Goal: Information Seeking & Learning: Learn about a topic

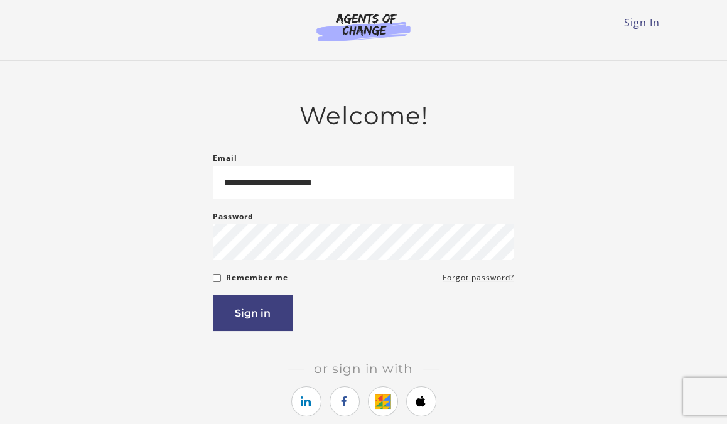
type input "**********"
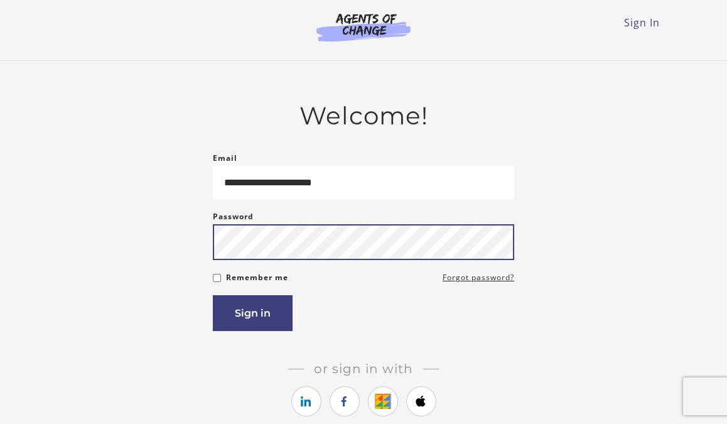
click at [213, 295] on button "Sign in" at bounding box center [253, 313] width 80 height 36
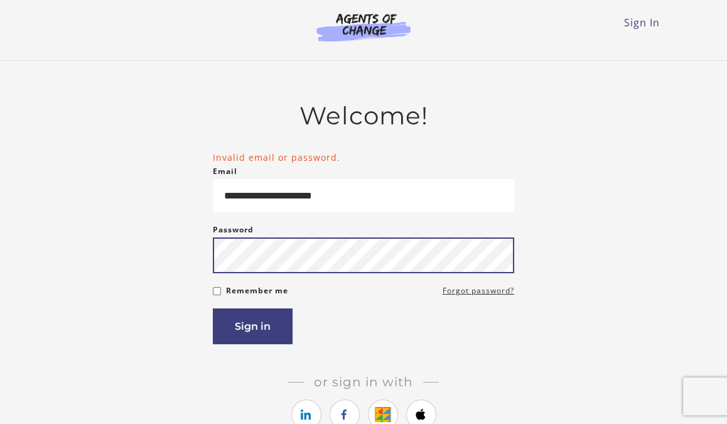
click at [213, 308] on button "Sign in" at bounding box center [253, 326] width 80 height 36
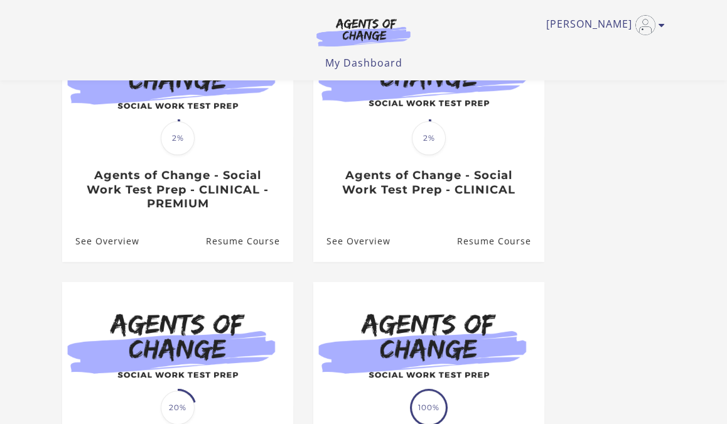
scroll to position [181, 0]
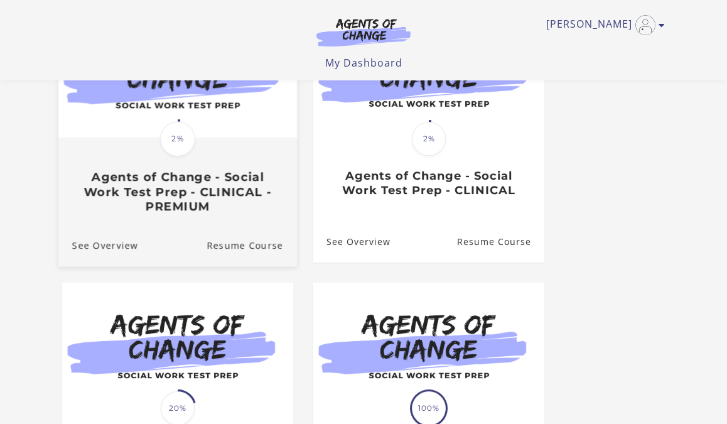
click at [192, 163] on div "Translation missing: en.liquid.partials.dashboard_course_card.progress_descript…" at bounding box center [177, 176] width 239 height 75
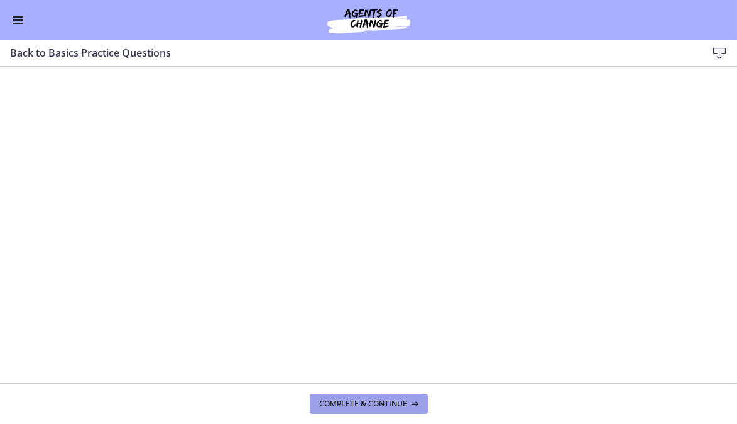
click at [401, 406] on span "Complete & continue" at bounding box center [364, 404] width 88 height 10
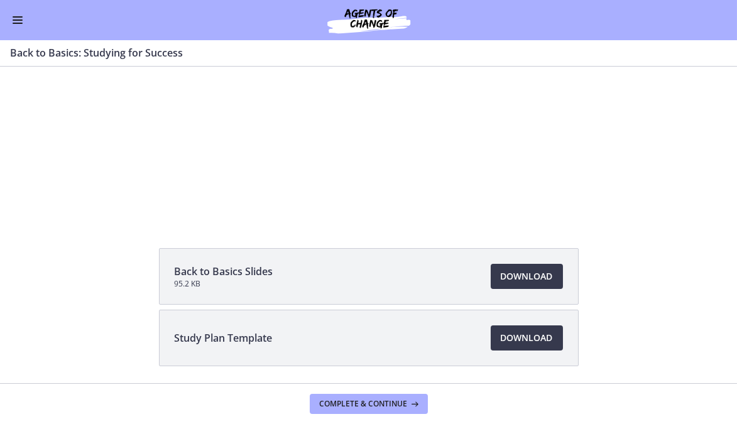
scroll to position [100, 0]
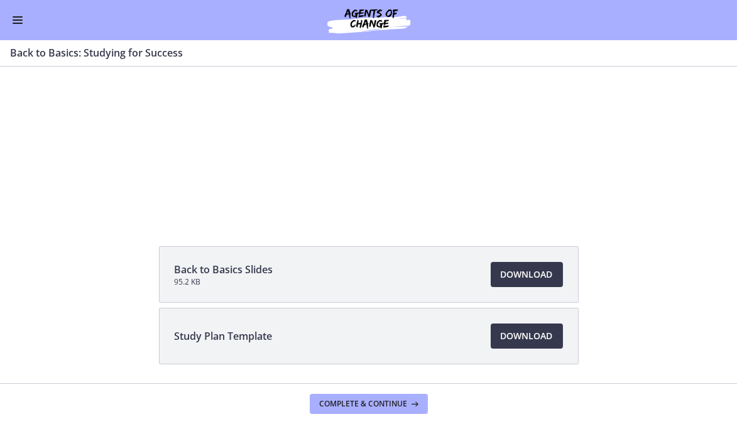
click at [570, 174] on div at bounding box center [368, 92] width 445 height 251
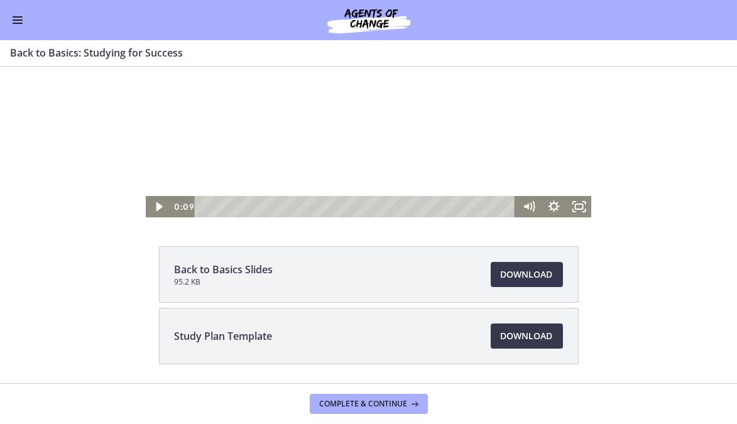
click at [367, 105] on div at bounding box center [368, 92] width 445 height 251
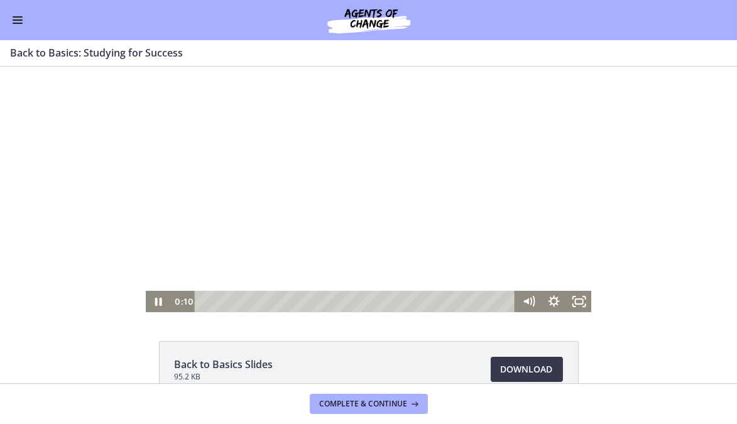
scroll to position [9, 0]
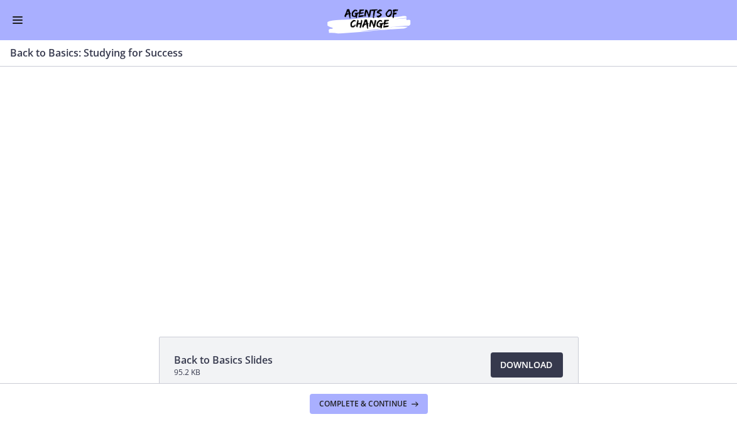
click at [571, 199] on div at bounding box center [368, 182] width 445 height 251
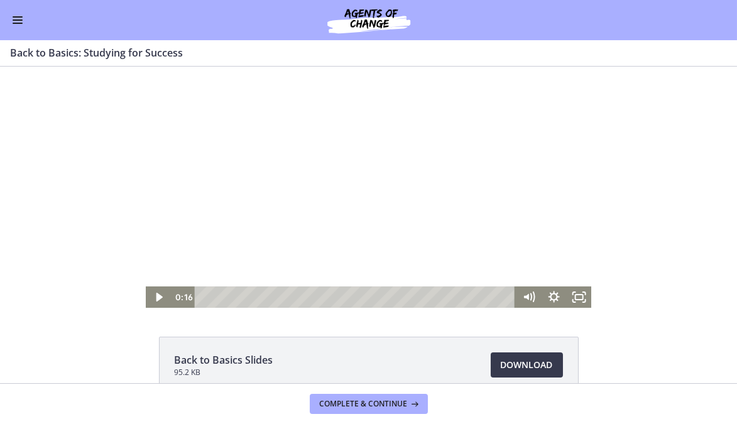
click at [573, 207] on div at bounding box center [368, 182] width 445 height 251
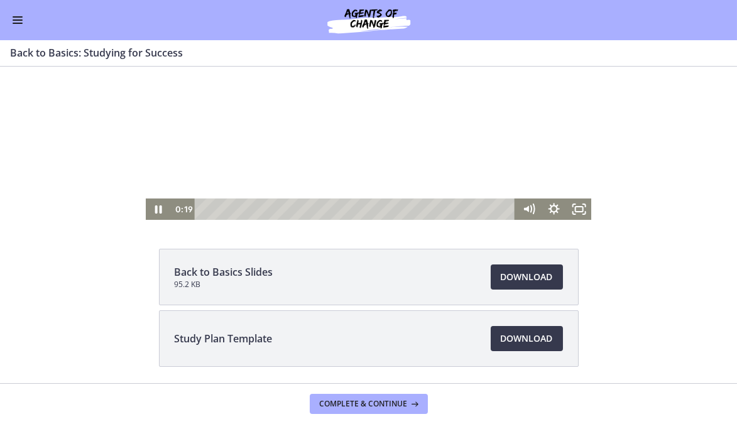
scroll to position [141, 0]
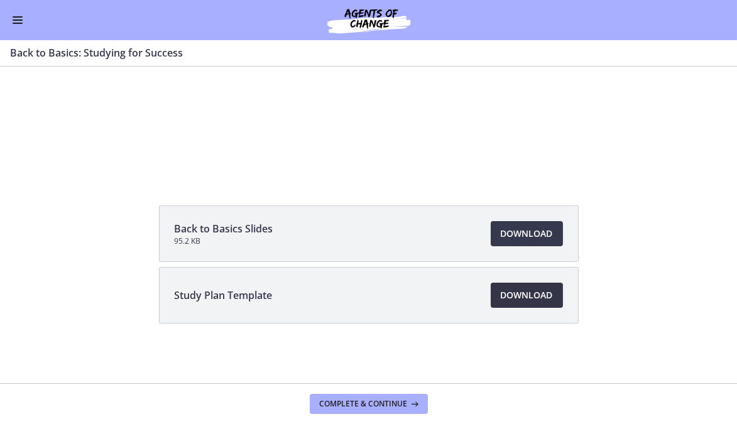
click at [519, 294] on span "Download Opens in a new window" at bounding box center [526, 295] width 52 height 15
click at [402, 402] on span "Complete & continue" at bounding box center [364, 404] width 88 height 10
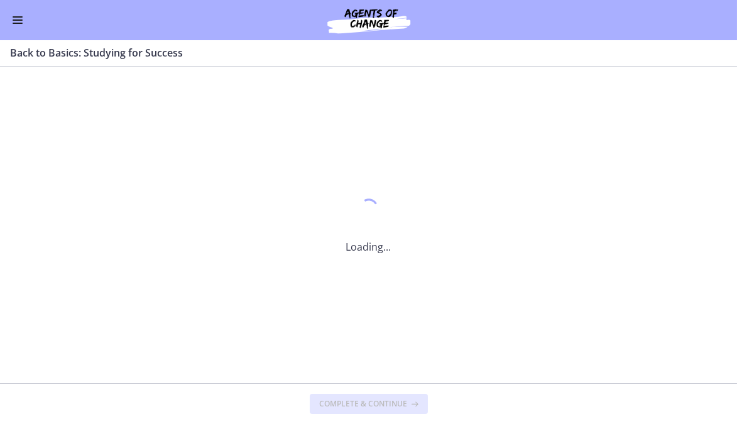
scroll to position [0, 0]
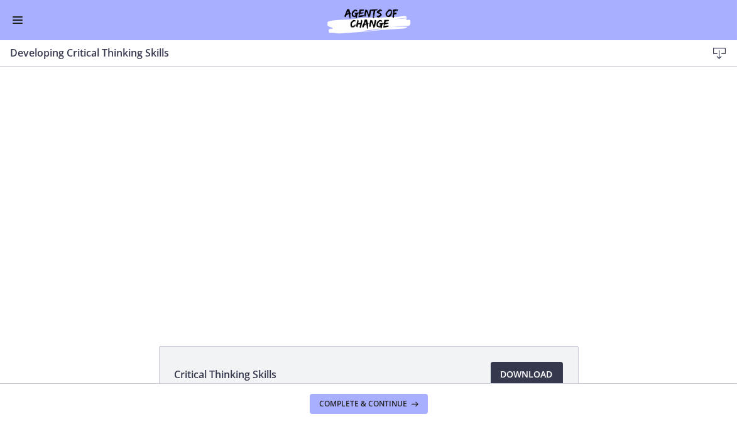
scroll to position [5, 0]
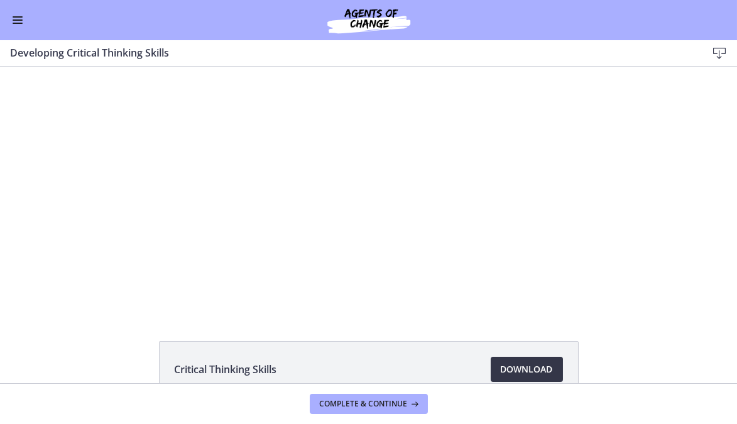
click at [521, 372] on span "Download Opens in a new window" at bounding box center [526, 369] width 52 height 15
click at [379, 403] on span "Complete & continue" at bounding box center [364, 404] width 88 height 10
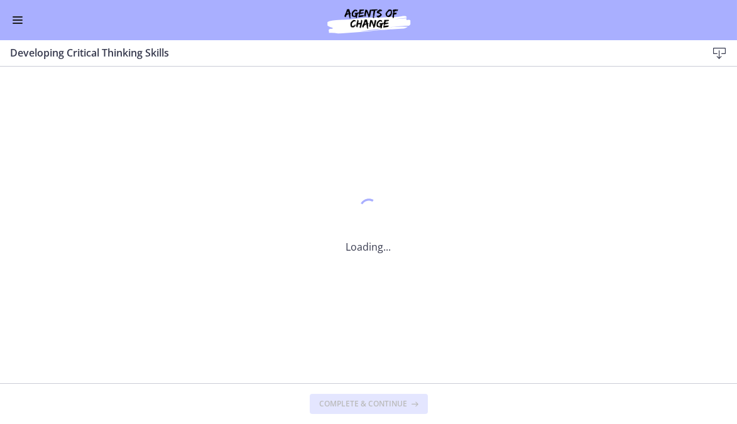
scroll to position [0, 0]
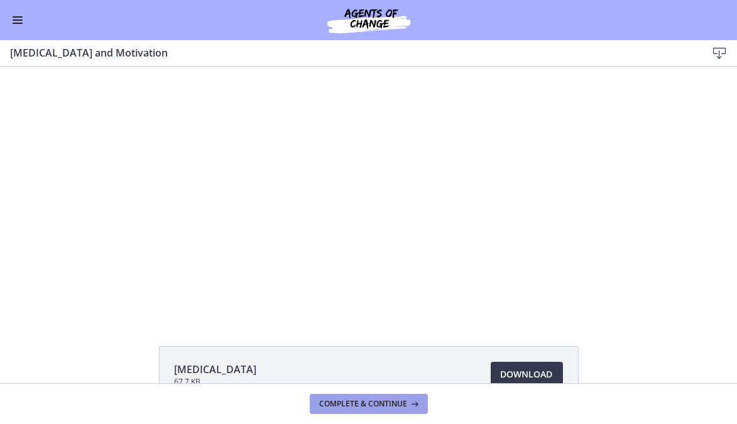
click at [396, 404] on span "Complete & continue" at bounding box center [364, 404] width 88 height 10
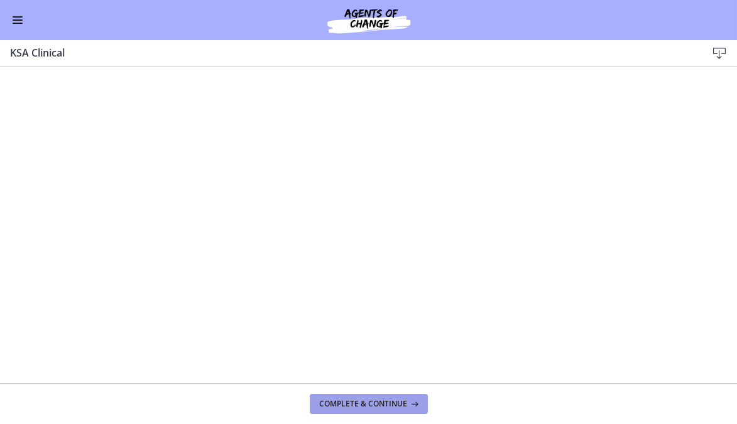
click at [404, 404] on span "Complete & continue" at bounding box center [364, 404] width 88 height 10
click at [404, 403] on span "Complete & continue" at bounding box center [364, 404] width 88 height 10
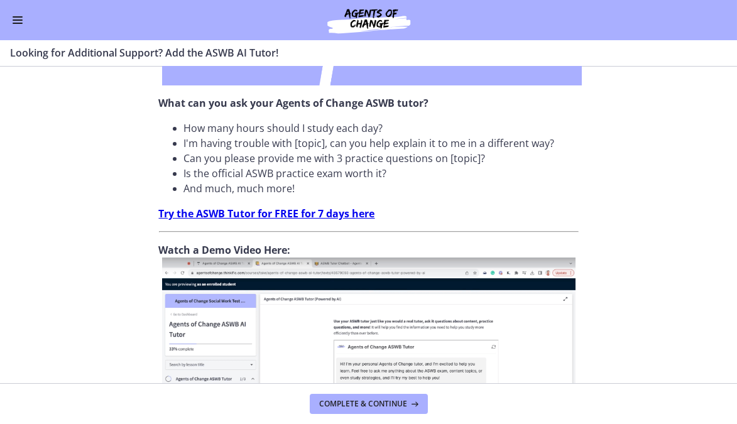
scroll to position [373, 0]
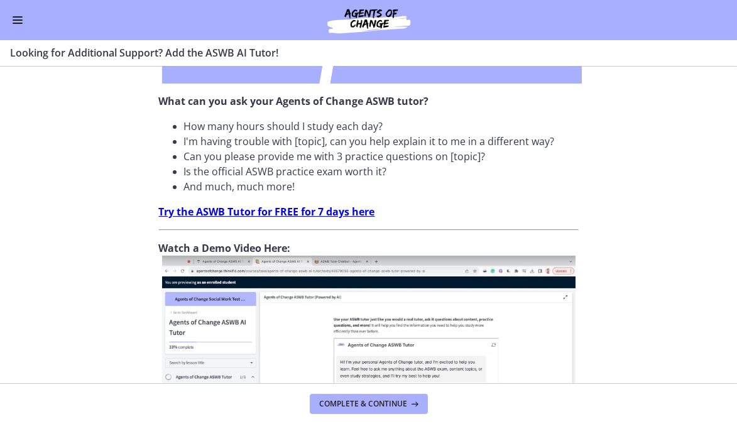
click at [317, 205] on strong "Try the ASWB Tutor for FREE for 7 days here" at bounding box center [267, 212] width 216 height 14
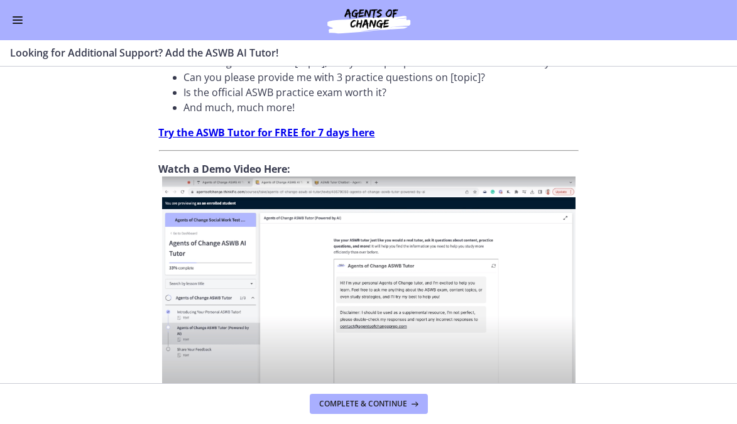
scroll to position [531, 0]
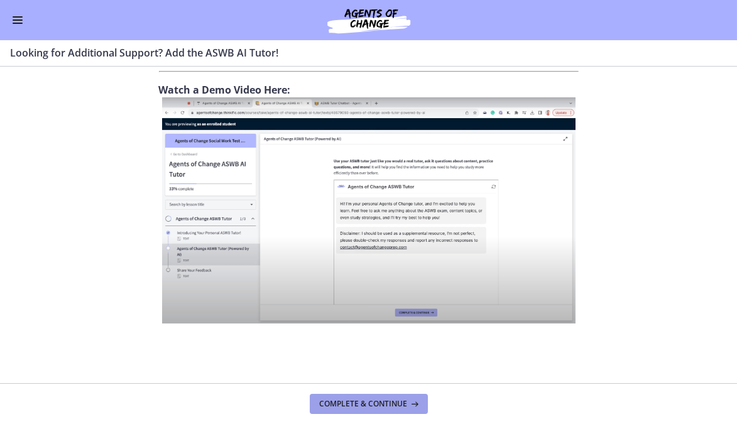
click at [397, 405] on span "Complete & continue" at bounding box center [364, 404] width 88 height 10
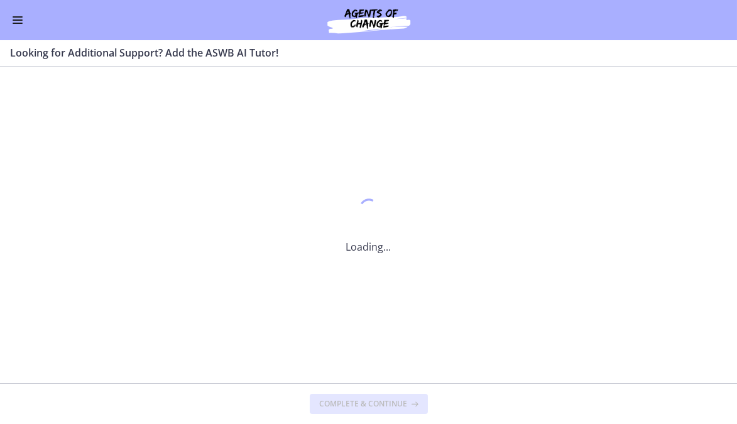
scroll to position [0, 0]
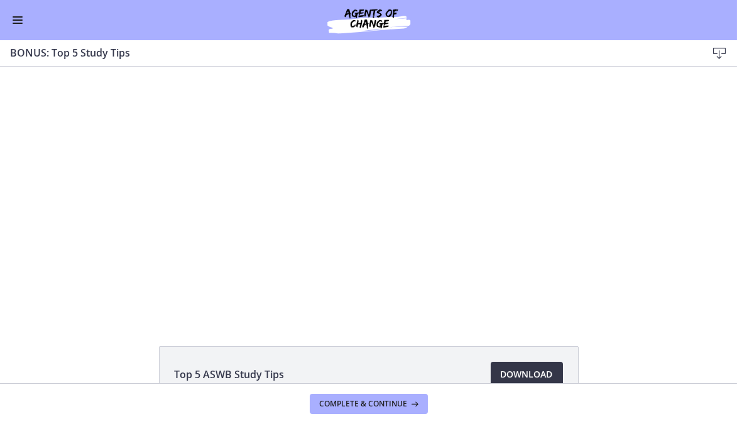
click at [534, 374] on span "Download Opens in a new window" at bounding box center [526, 374] width 52 height 15
click at [386, 405] on span "Complete & continue" at bounding box center [364, 404] width 88 height 10
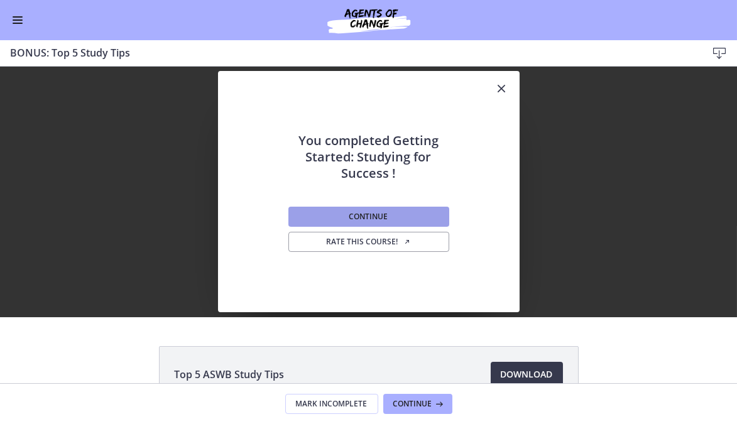
click at [406, 220] on button "Continue" at bounding box center [368, 217] width 161 height 20
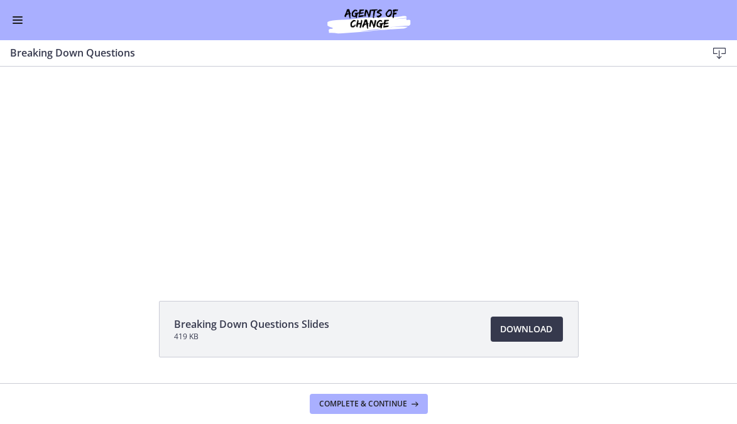
scroll to position [45, 0]
click at [392, 403] on span "Complete & continue" at bounding box center [364, 404] width 88 height 10
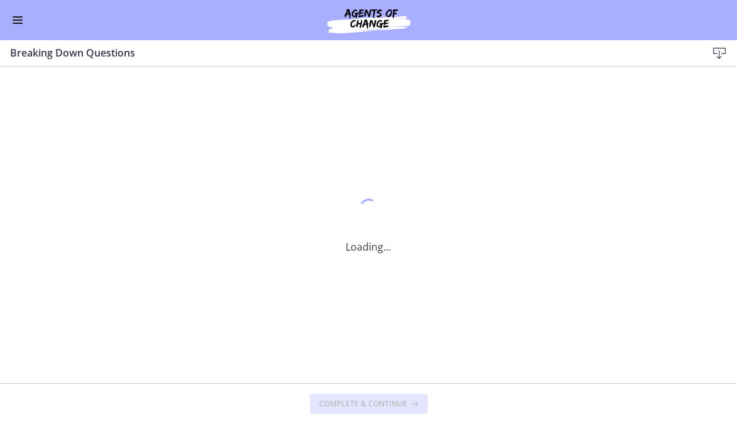
scroll to position [0, 0]
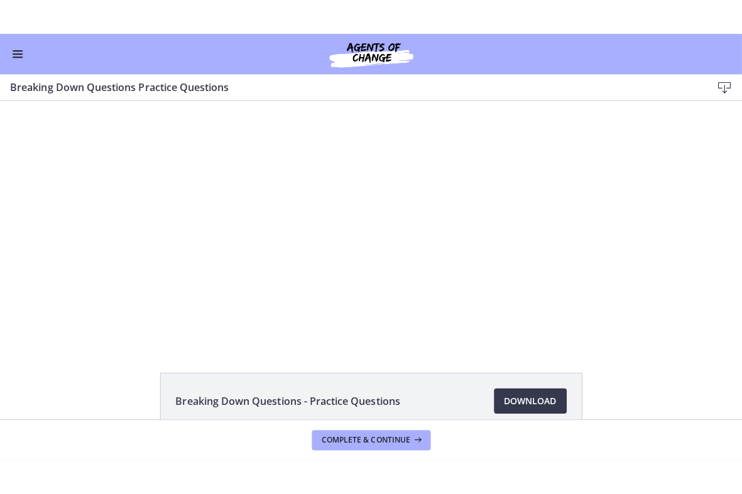
scroll to position [11, 0]
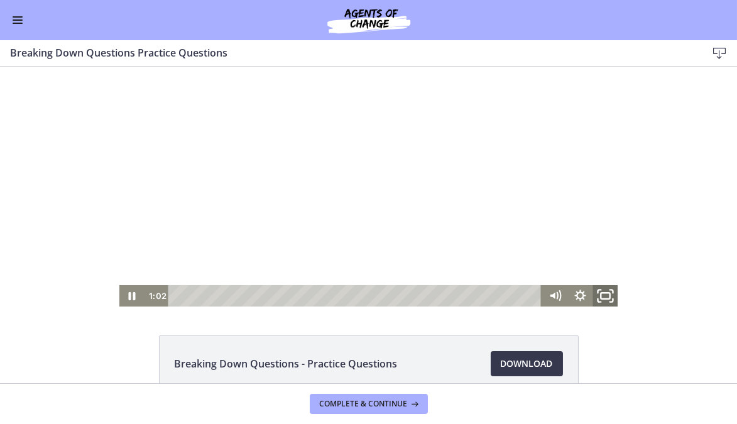
click at [605, 292] on icon "Fullscreen" at bounding box center [605, 296] width 30 height 26
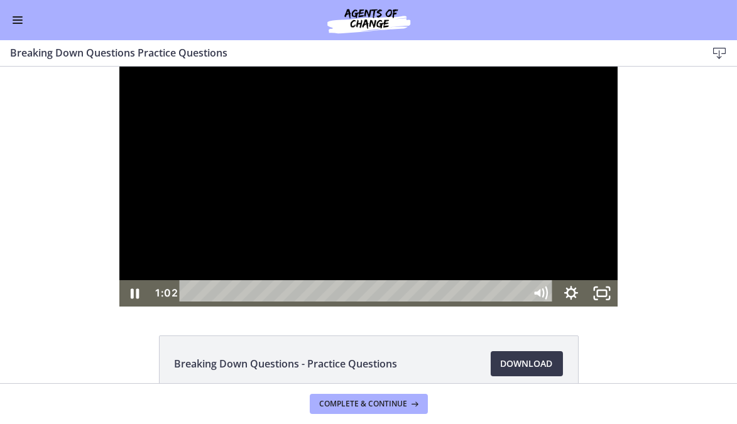
scroll to position [0, 0]
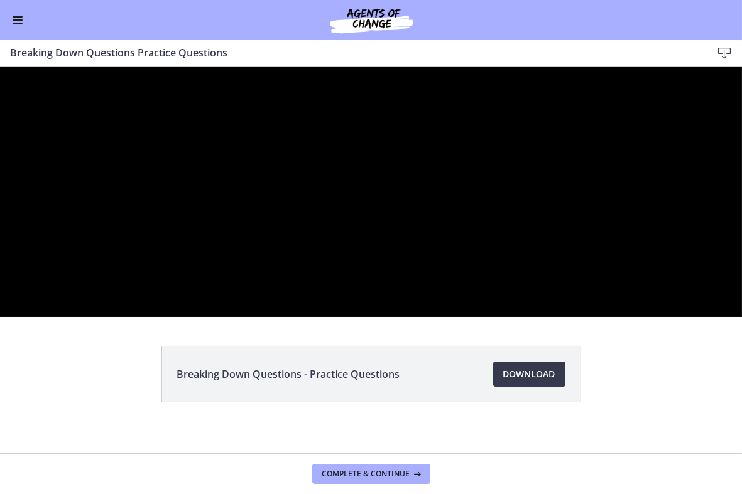
click at [365, 316] on div at bounding box center [371, 191] width 742 height 251
click at [355, 316] on div at bounding box center [371, 191] width 742 height 251
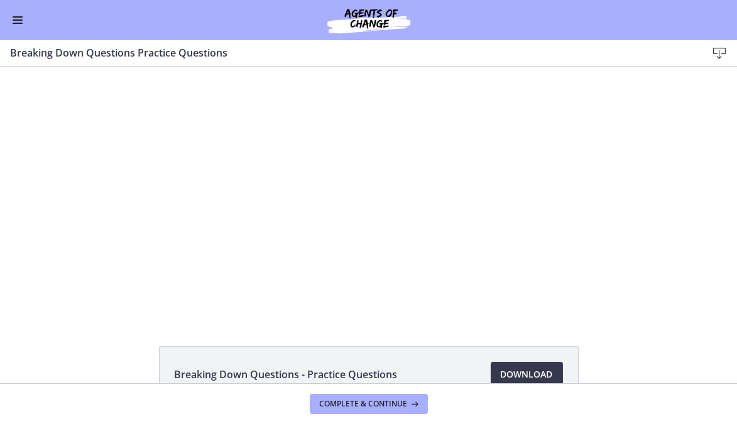
click at [563, 276] on div at bounding box center [368, 192] width 498 height 251
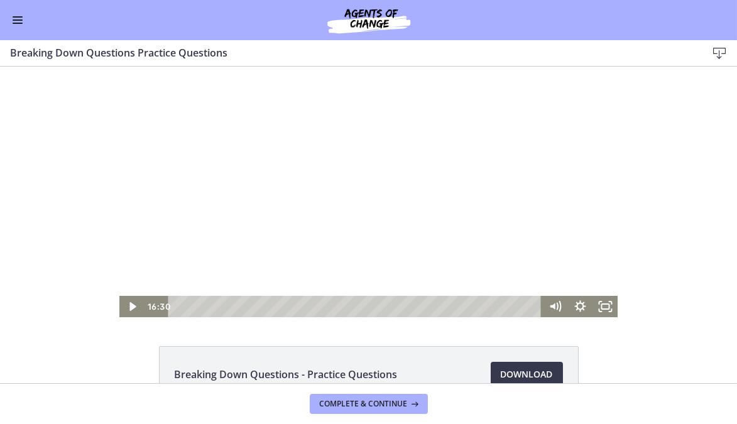
click at [595, 310] on icon "Fullscreen" at bounding box center [604, 306] width 25 height 21
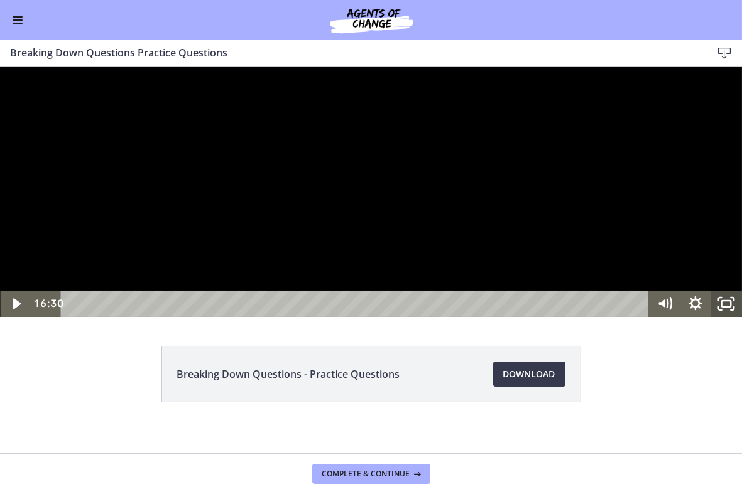
click at [343, 316] on div at bounding box center [371, 191] width 742 height 251
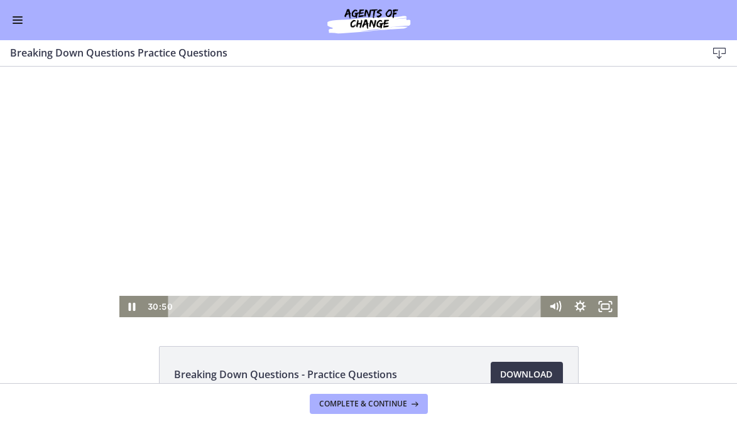
click at [315, 232] on div at bounding box center [368, 192] width 498 height 251
click at [342, 222] on div at bounding box center [368, 192] width 498 height 251
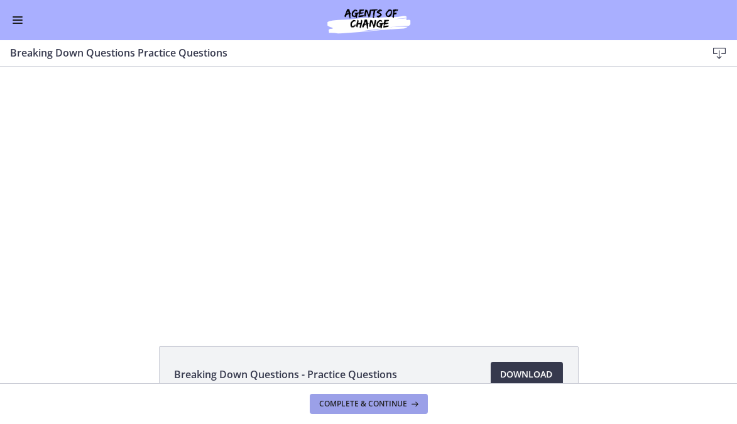
click at [391, 405] on span "Complete & continue" at bounding box center [364, 404] width 88 height 10
click at [389, 403] on span "Complete & continue" at bounding box center [364, 404] width 88 height 10
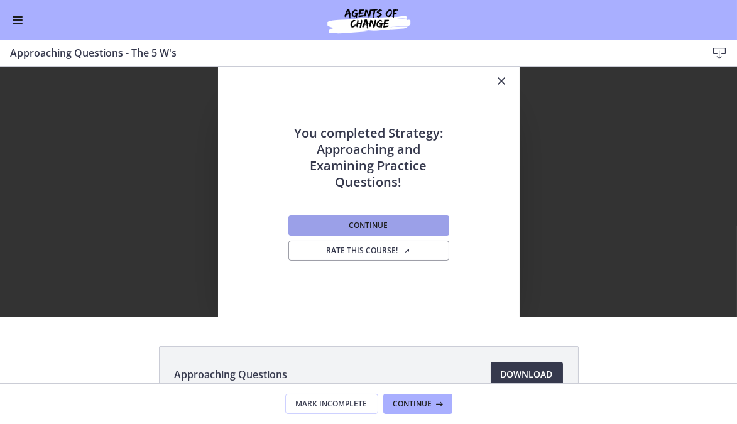
click at [349, 220] on span "Continue" at bounding box center [368, 225] width 39 height 10
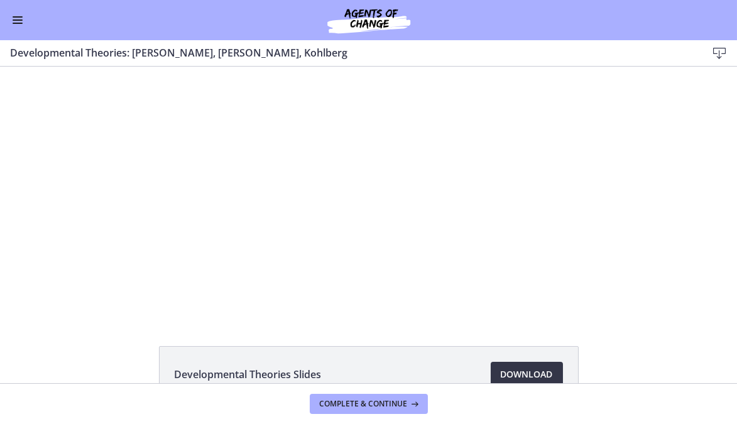
click at [502, 369] on span "Download Opens in a new window" at bounding box center [526, 374] width 52 height 15
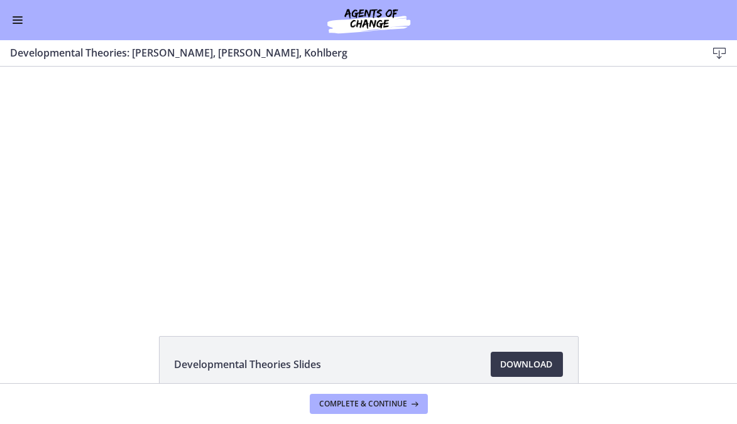
scroll to position [6, 0]
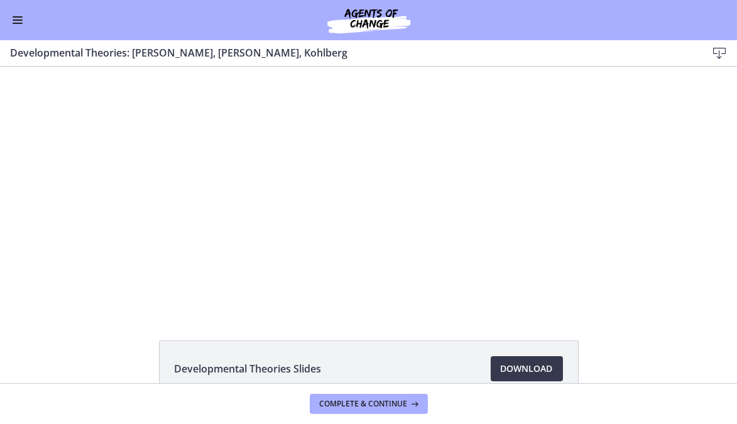
drag, startPoint x: 732, startPoint y: 231, endPoint x: 711, endPoint y: 175, distance: 59.8
click at [17, 20] on span "Enable menu" at bounding box center [18, 19] width 10 height 1
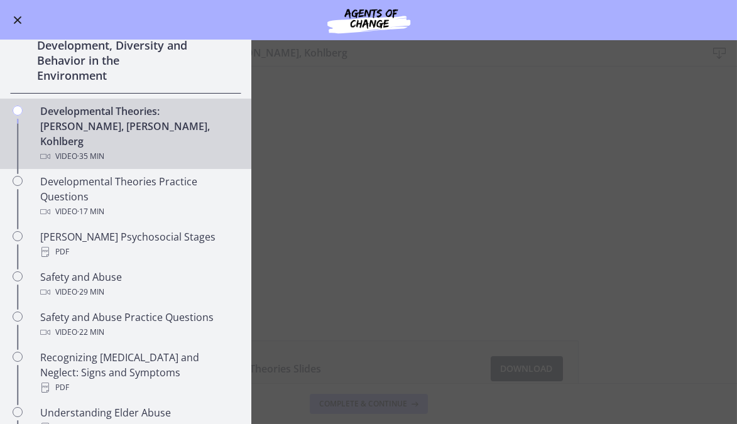
scroll to position [301, 0]
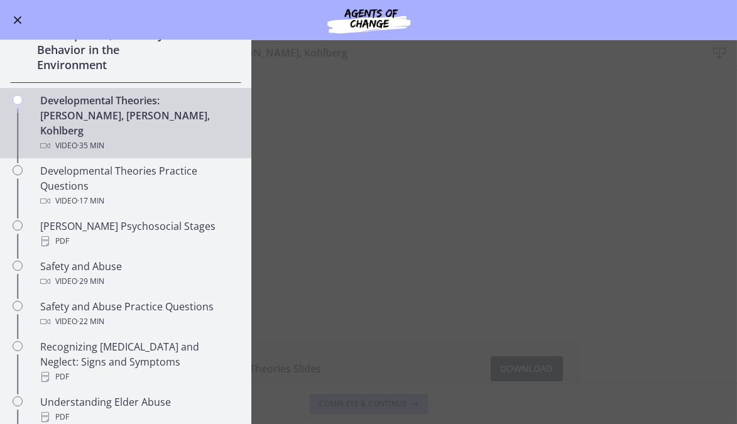
click at [212, 24] on div "Go to Dashboard" at bounding box center [368, 20] width 737 height 40
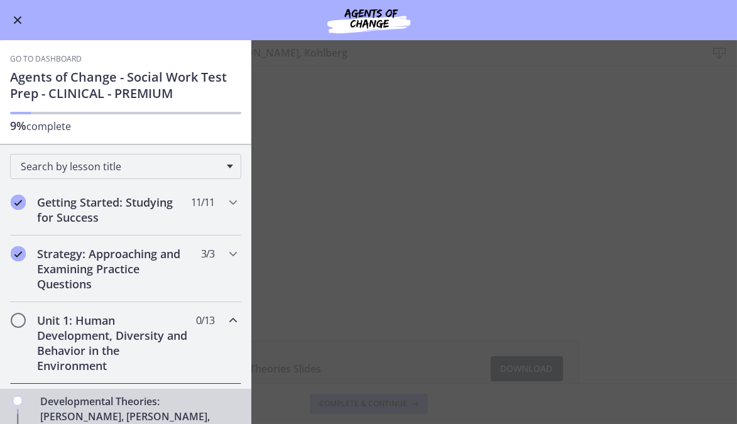
click at [18, 20] on span "Enable menu" at bounding box center [18, 20] width 8 height 8
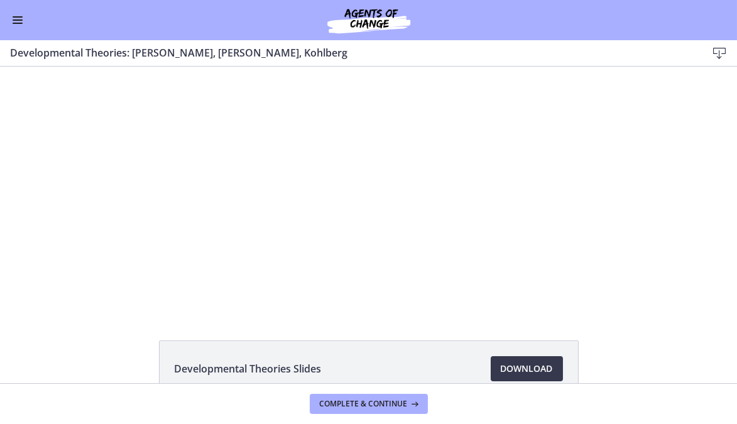
click at [19, 21] on button "Enable menu" at bounding box center [17, 20] width 15 height 15
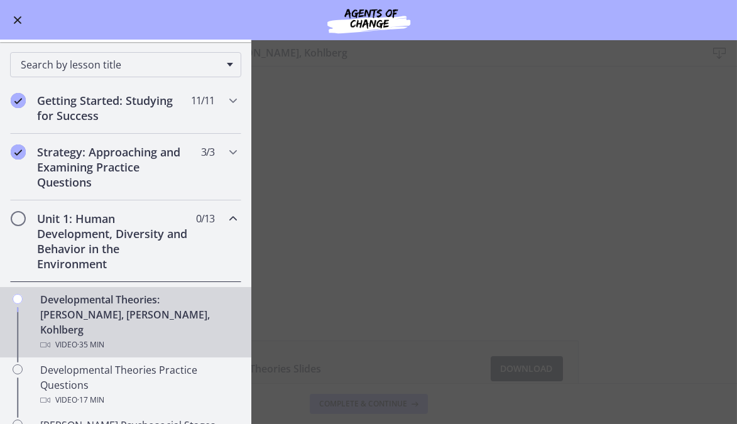
scroll to position [102, 0]
click at [4, 288] on link "Developmental Theories: Erikson, Piaget, Kohlberg Video · 35 min" at bounding box center [125, 321] width 251 height 70
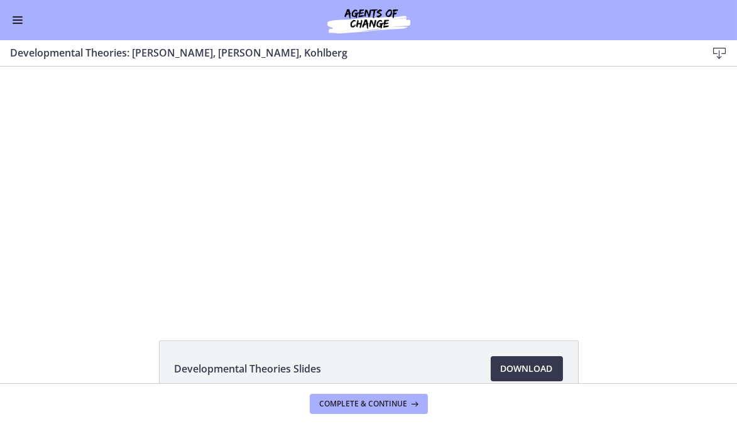
click at [17, 23] on span "Enable menu" at bounding box center [18, 23] width 10 height 1
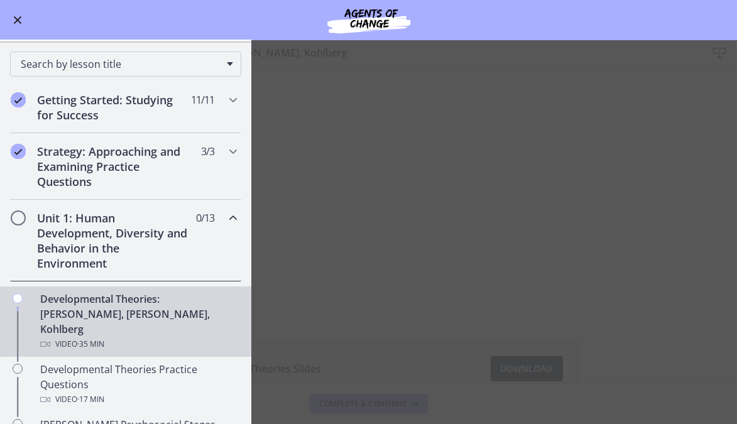
click at [27, 305] on link "Developmental Theories: Erikson, Piaget, Kohlberg Video · 35 min" at bounding box center [125, 321] width 251 height 70
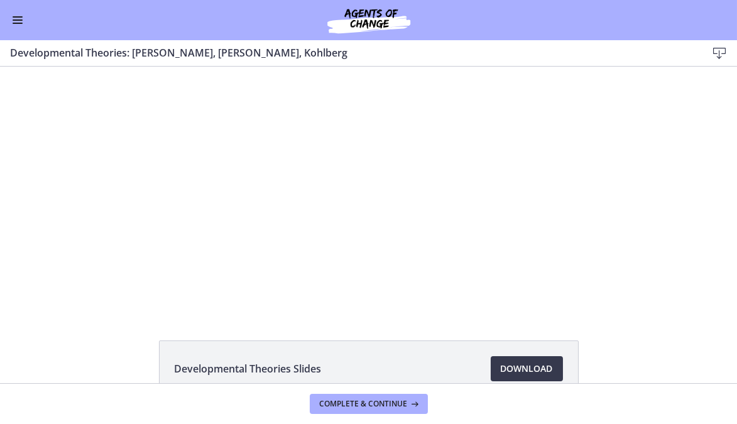
click at [19, 23] on span "Enable menu" at bounding box center [18, 23] width 10 height 1
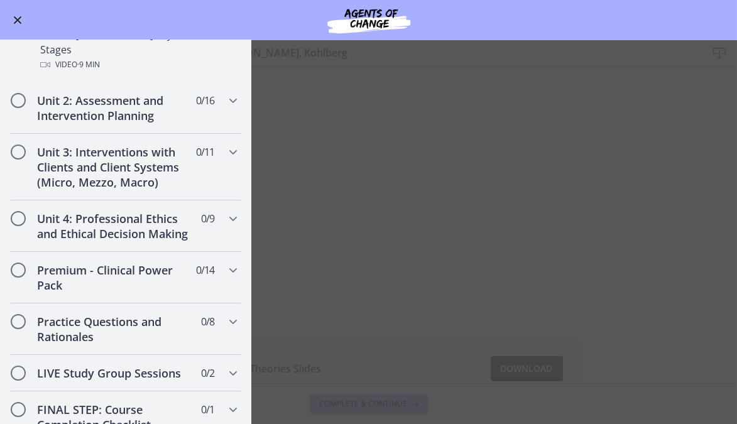
scroll to position [941, 0]
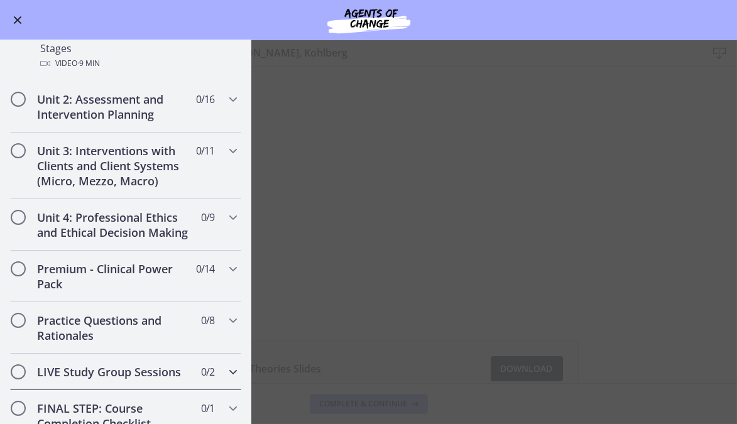
click at [63, 364] on h2 "LIVE Study Group Sessions" at bounding box center [113, 371] width 153 height 15
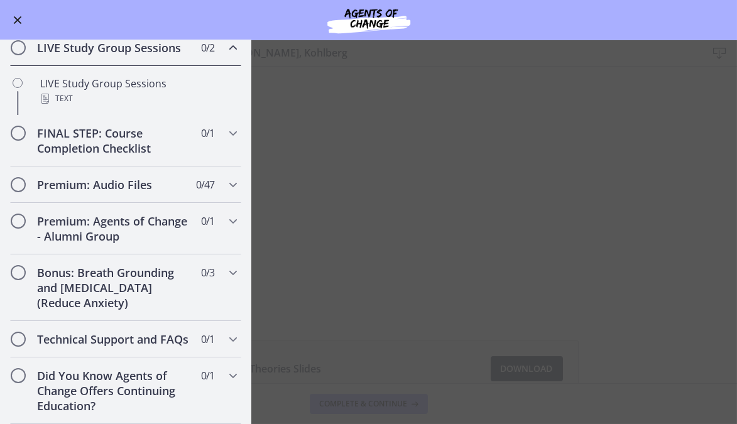
scroll to position [655, 0]
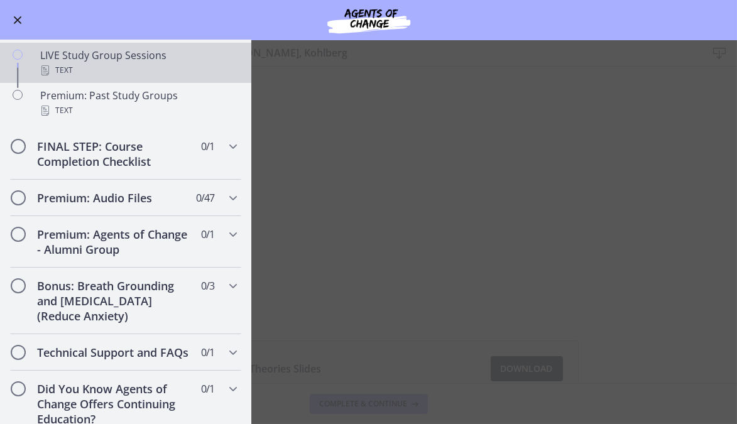
click at [60, 78] on div "Text" at bounding box center [138, 70] width 196 height 15
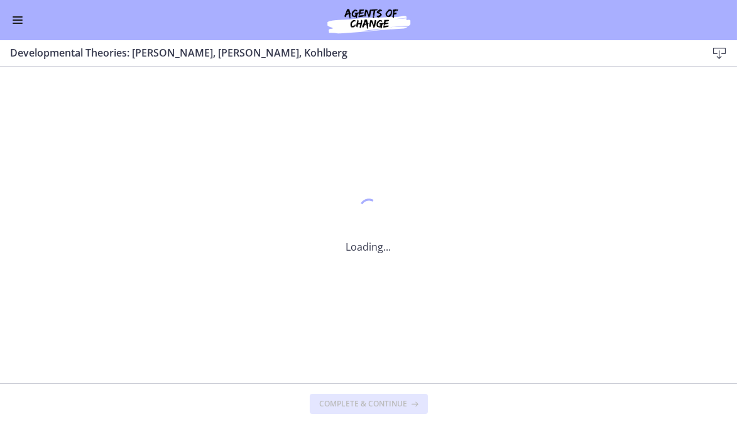
scroll to position [0, 0]
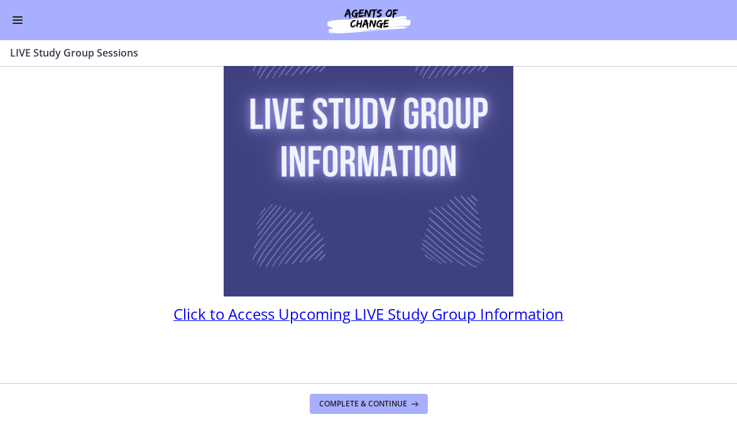
scroll to position [138, 0]
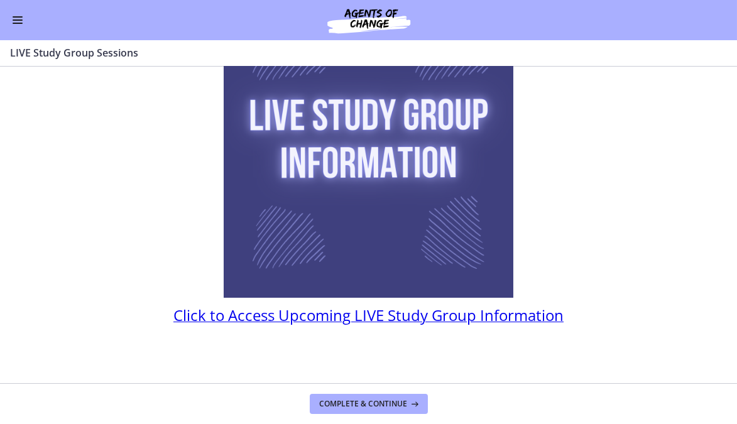
click at [196, 320] on span "Click to Access Upcoming LIVE Study Group Information" at bounding box center [368, 315] width 390 height 21
click at [13, 18] on button "Enable menu" at bounding box center [17, 20] width 15 height 15
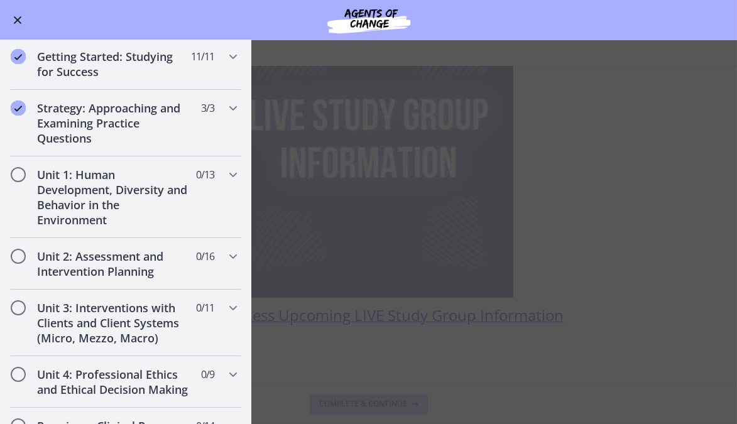
scroll to position [144, 0]
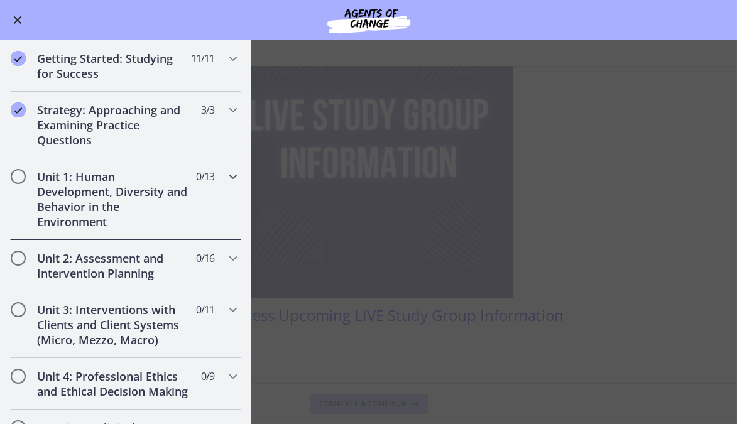
click at [107, 201] on h2 "Unit 1: Human Development, Diversity and Behavior in the Environment" at bounding box center [113, 199] width 153 height 60
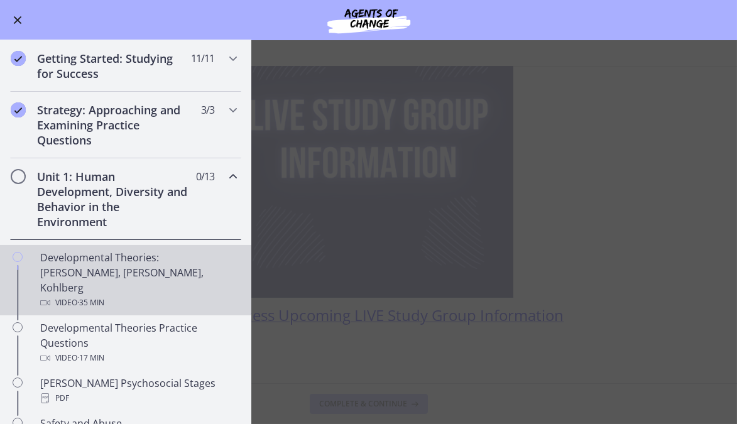
click at [96, 267] on div "Developmental Theories: Erikson, Piaget, Kohlberg Video · 35 min" at bounding box center [138, 280] width 196 height 60
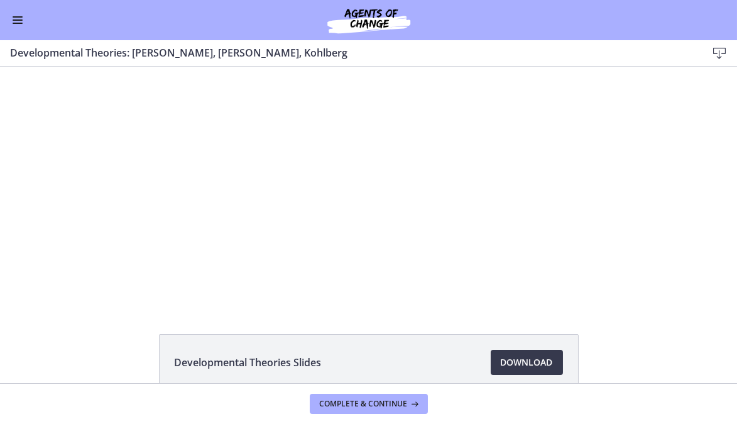
scroll to position [9, 0]
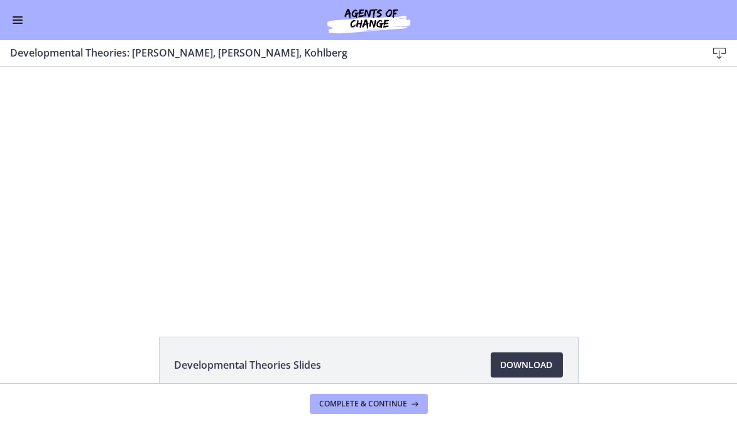
click at [17, 23] on span "Enable menu" at bounding box center [18, 23] width 10 height 1
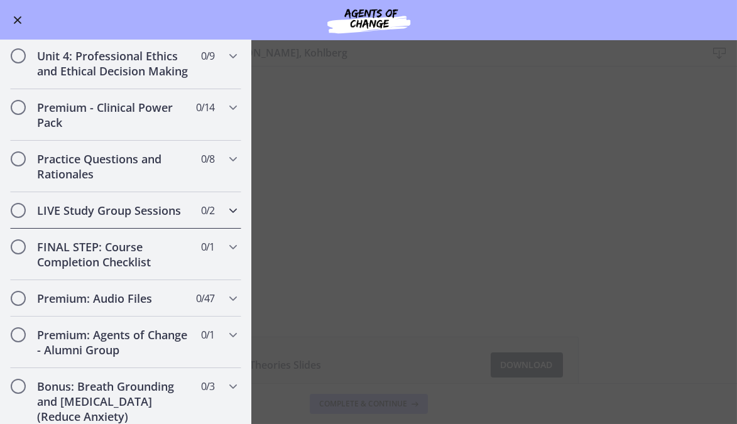
click at [166, 203] on h2 "LIVE Study Group Sessions" at bounding box center [113, 210] width 153 height 15
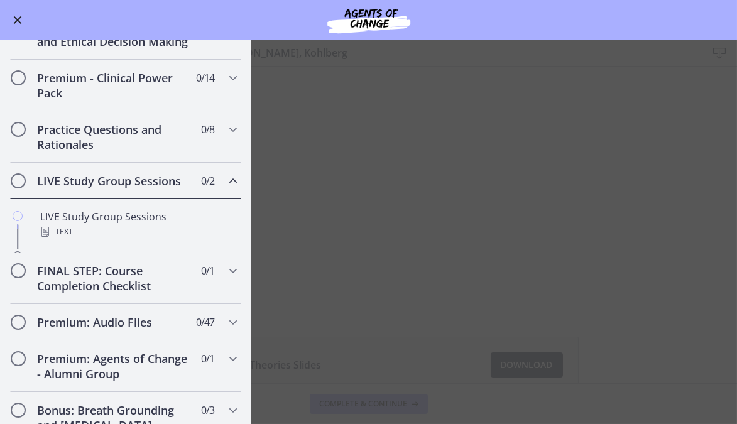
scroll to position [494, 0]
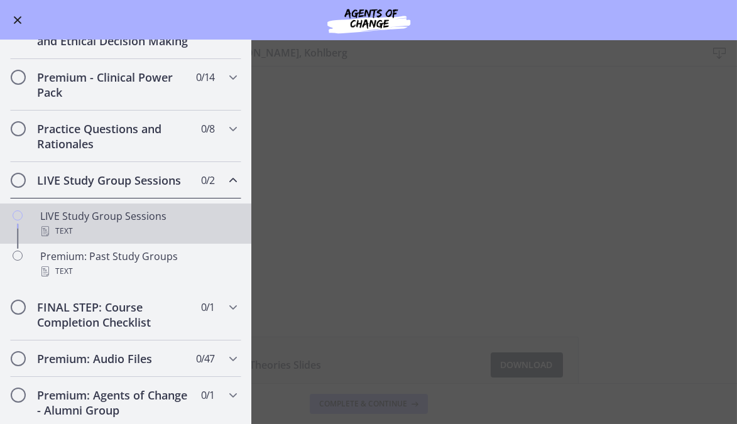
click at [88, 239] on div "Text" at bounding box center [138, 231] width 196 height 15
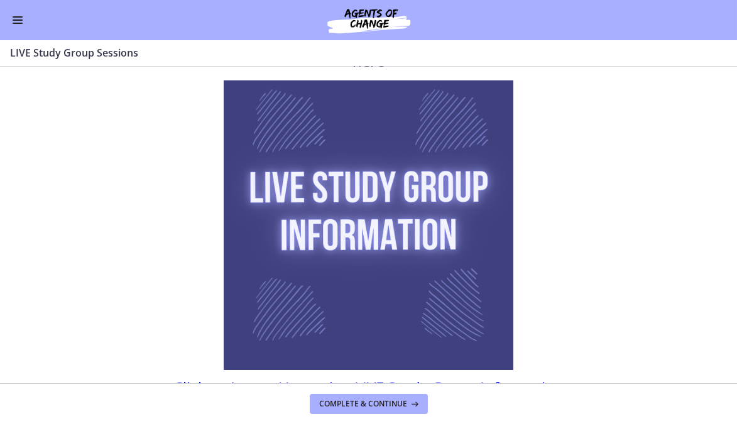
scroll to position [139, 0]
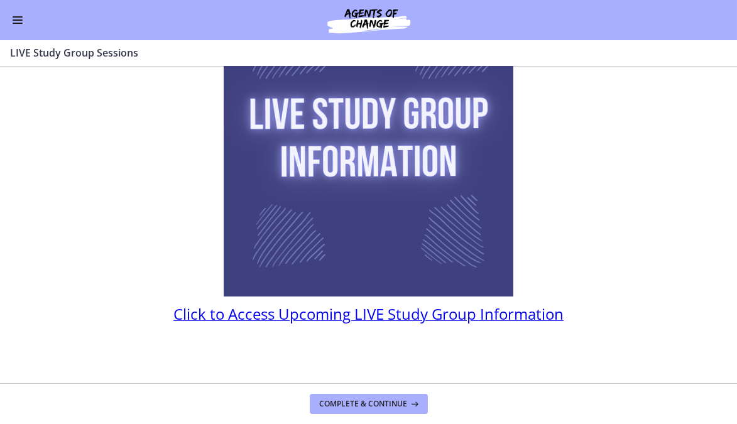
click at [405, 317] on span "Click to Access Upcoming LIVE Study Group Information" at bounding box center [368, 313] width 390 height 21
click at [19, 19] on span "Enable menu" at bounding box center [18, 19] width 10 height 1
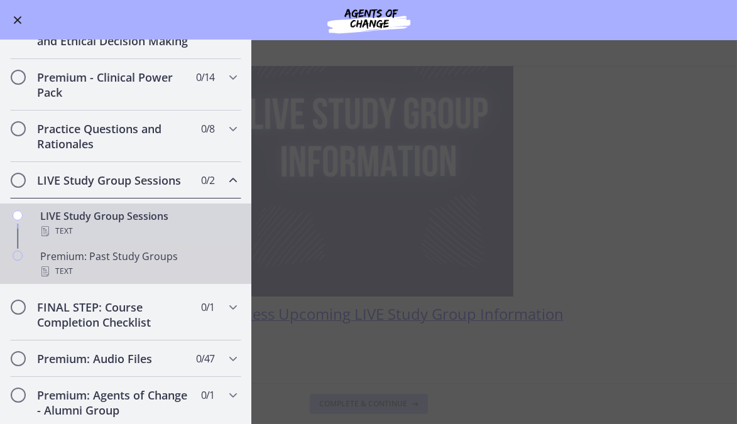
click at [124, 279] on div "Text" at bounding box center [138, 271] width 196 height 15
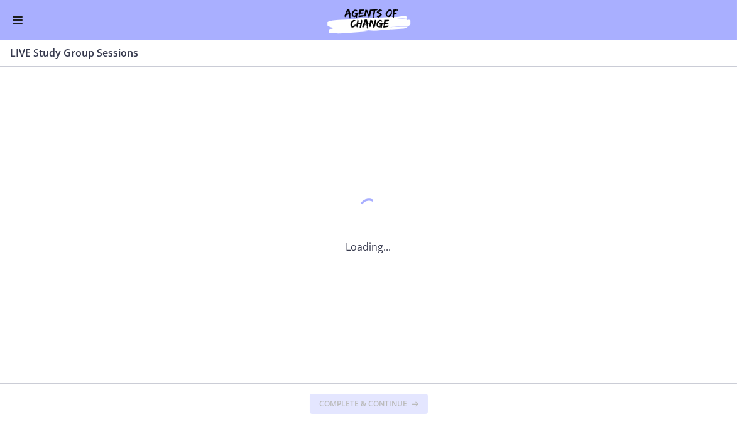
scroll to position [0, 0]
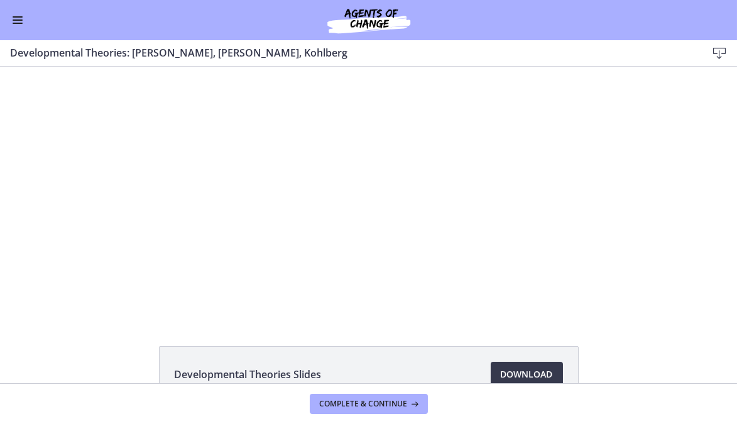
click at [296, 232] on div at bounding box center [368, 192] width 445 height 251
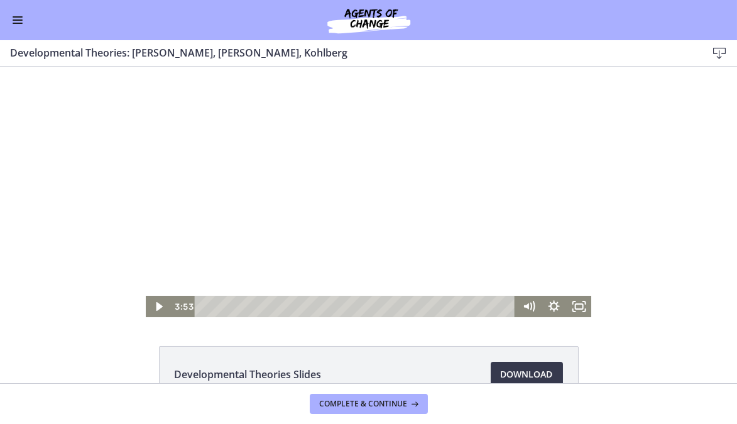
click at [578, 310] on icon "Fullscreen" at bounding box center [578, 306] width 25 height 21
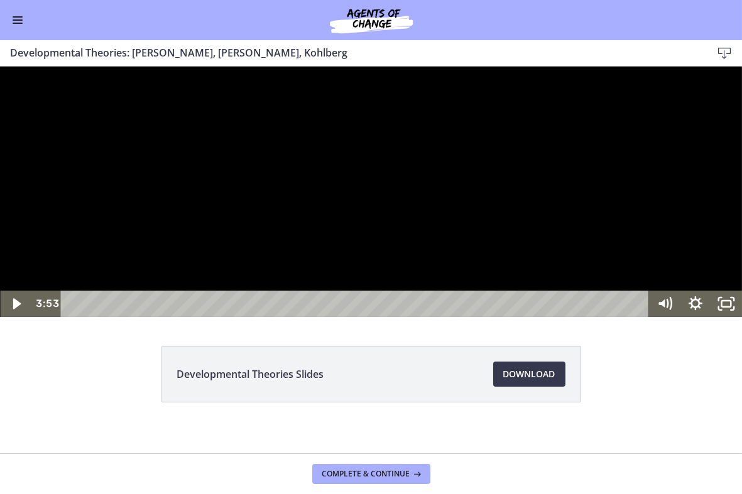
click at [365, 262] on div at bounding box center [371, 191] width 742 height 251
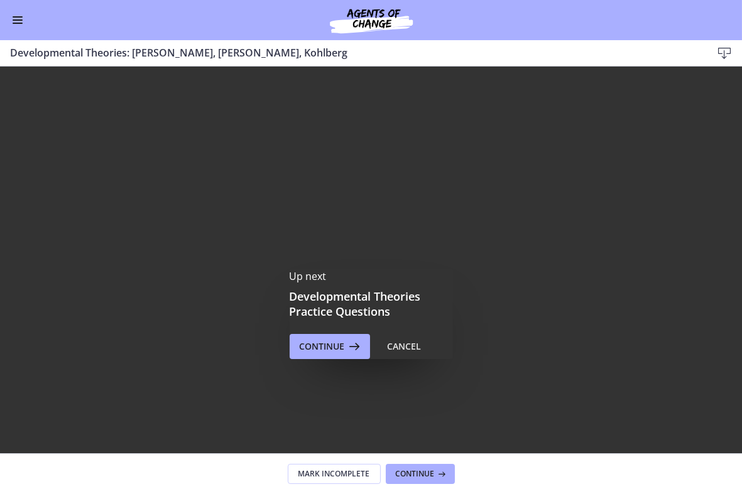
click at [372, 342] on div at bounding box center [371, 274] width 742 height 417
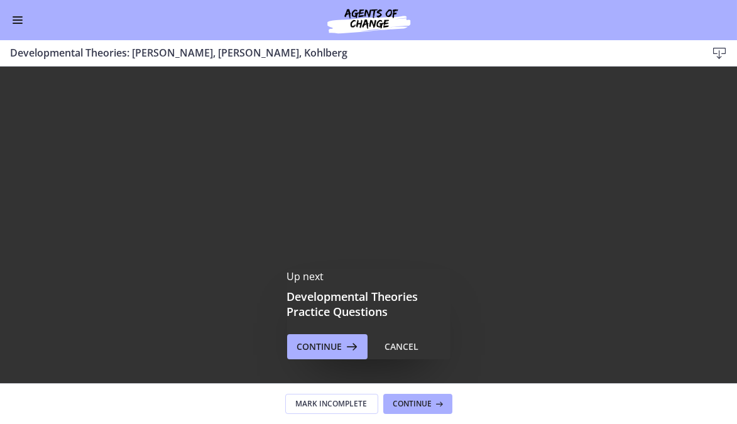
click at [345, 224] on div "Up next Developmental Theories Practice Questions Continue Cancel" at bounding box center [368, 314] width 737 height 494
click at [316, 348] on span "Continue" at bounding box center [319, 346] width 45 height 15
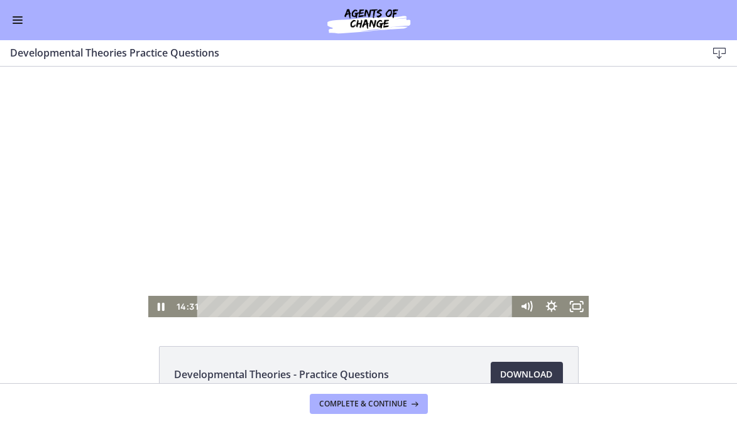
click at [568, 307] on icon "Fullscreen" at bounding box center [575, 306] width 25 height 21
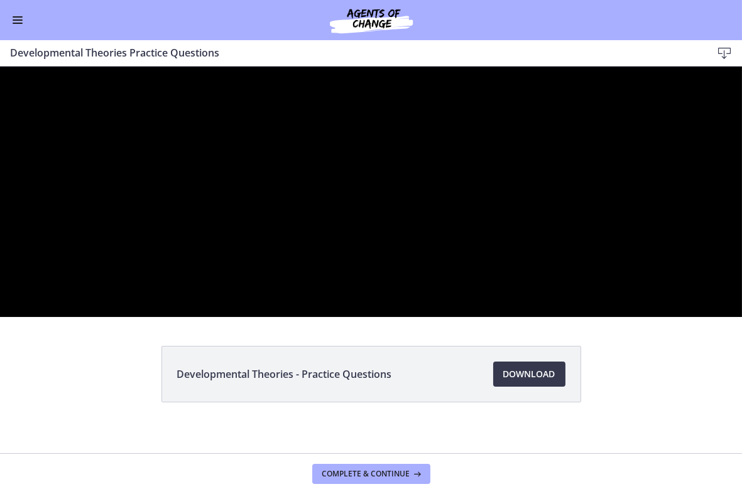
click at [125, 271] on div at bounding box center [371, 191] width 742 height 251
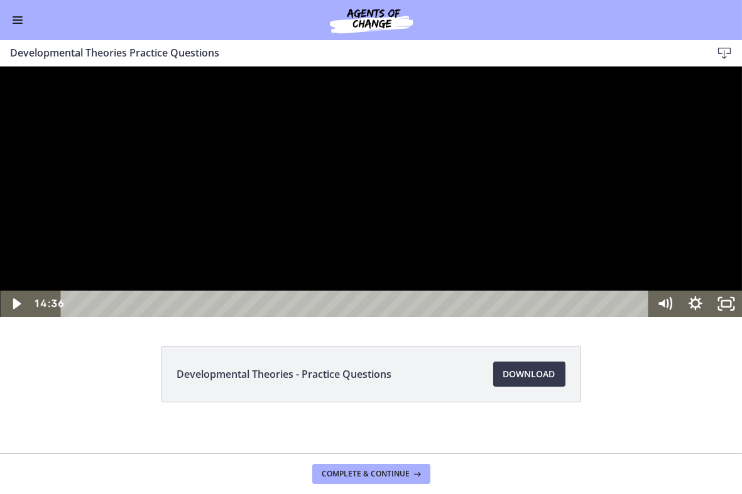
click at [13, 308] on icon "Play Video" at bounding box center [17, 303] width 8 height 11
click at [194, 316] on div at bounding box center [371, 191] width 742 height 251
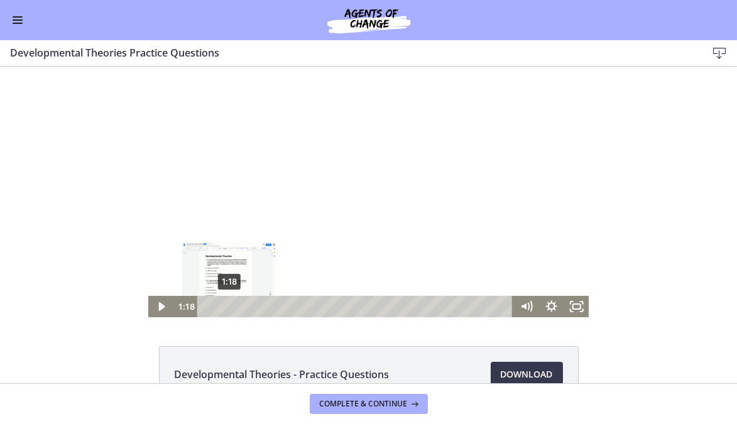
click at [223, 65] on div "Developmental Theories Practice Questions Download Enable fullscreen" at bounding box center [368, 53] width 737 height 26
click at [322, 278] on div at bounding box center [368, 192] width 441 height 251
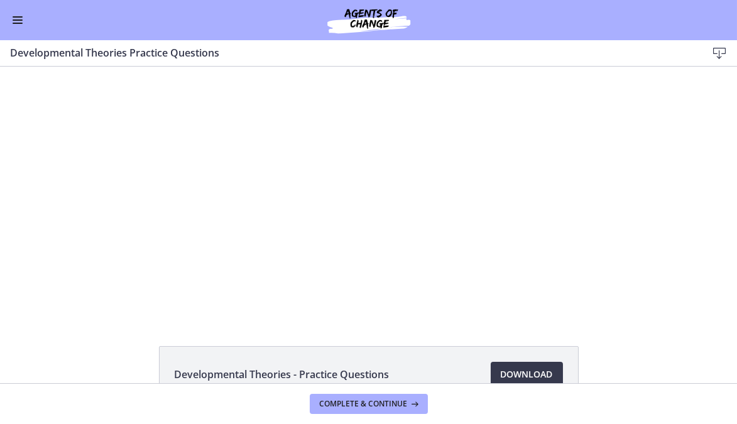
click at [532, 270] on div at bounding box center [368, 192] width 441 height 251
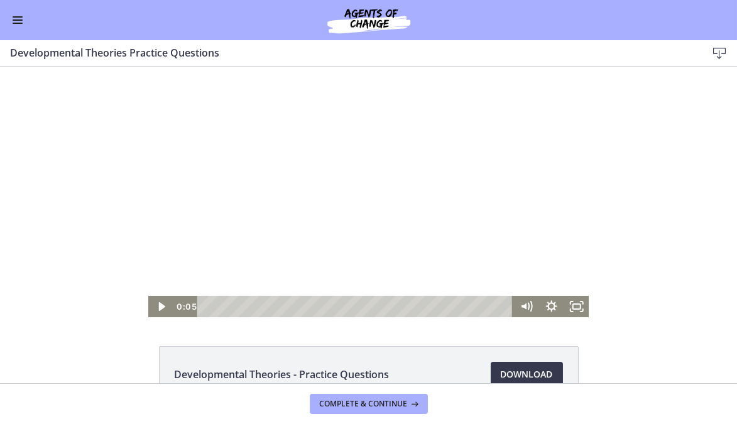
click at [576, 310] on icon "Fullscreen" at bounding box center [575, 306] width 25 height 21
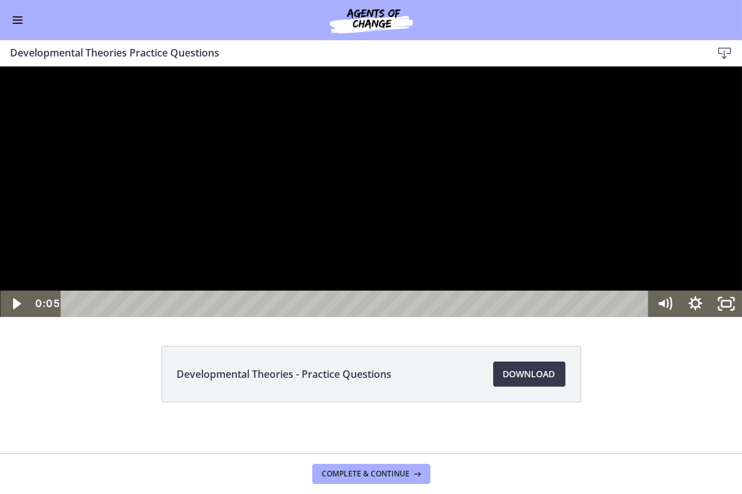
click at [711, 290] on button "Unfullscreen" at bounding box center [726, 303] width 31 height 26
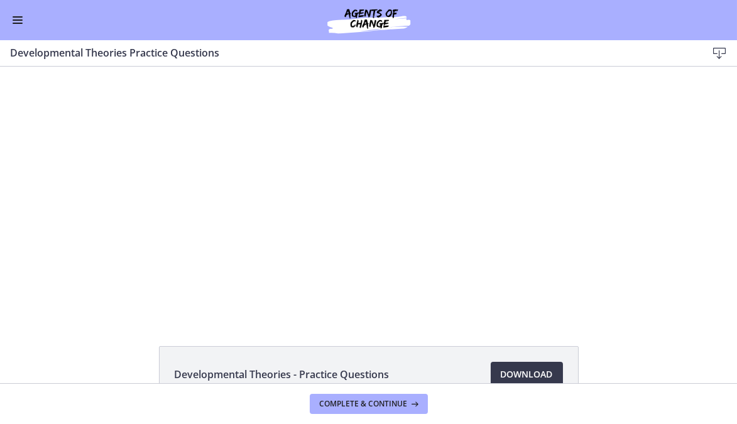
click at [529, 266] on div at bounding box center [368, 192] width 441 height 251
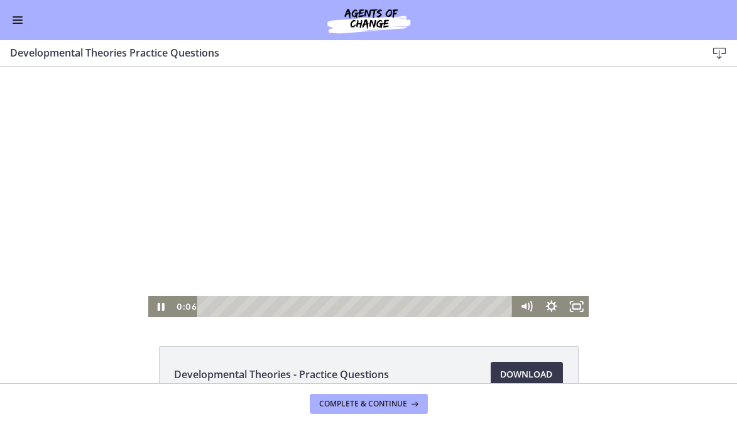
click at [572, 308] on rect "Fullscreen" at bounding box center [576, 306] width 8 height 5
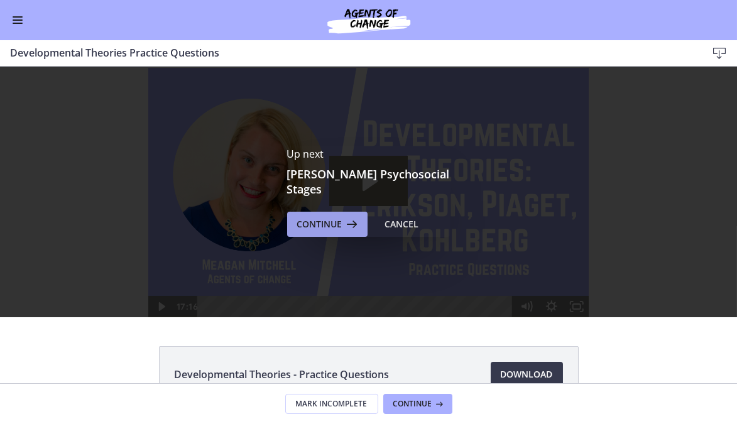
click at [315, 217] on span "Continue" at bounding box center [319, 224] width 45 height 15
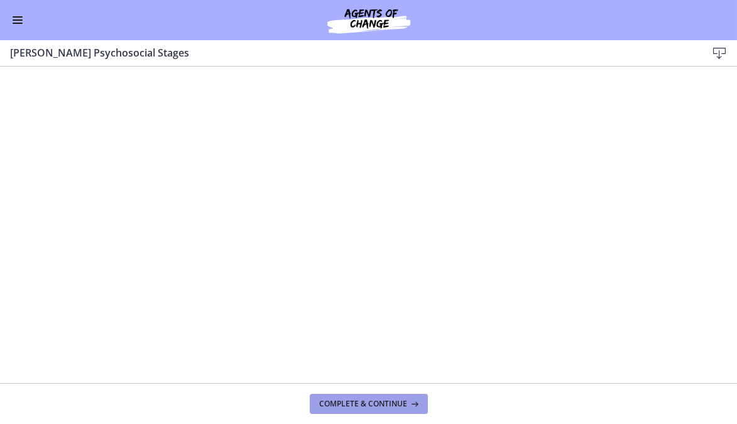
click at [348, 408] on span "Complete & continue" at bounding box center [364, 404] width 88 height 10
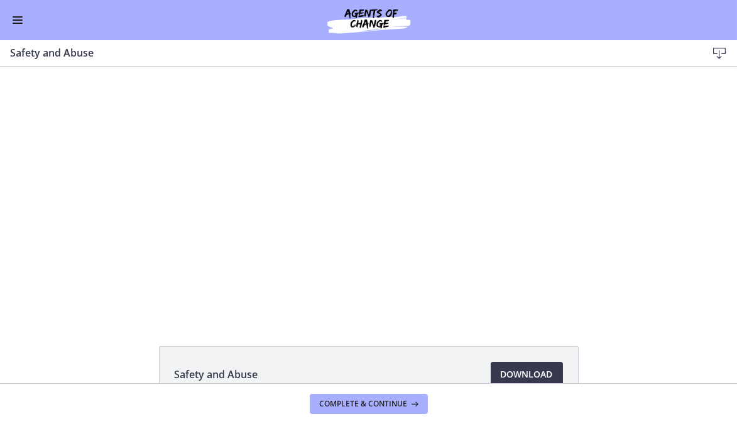
click at [354, 186] on div at bounding box center [368, 192] width 445 height 251
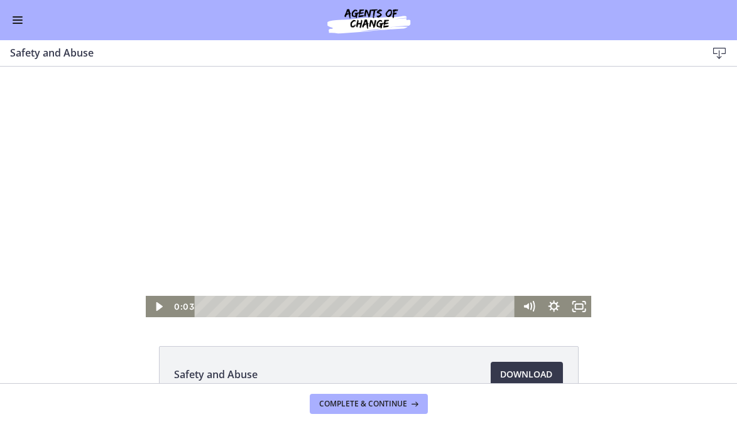
click at [13, 21] on button "Enable menu" at bounding box center [17, 20] width 15 height 15
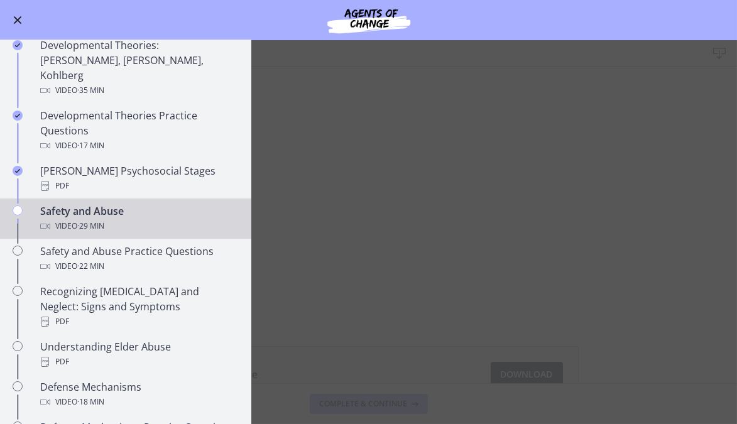
scroll to position [356, 0]
